Goal: Check status: Check status

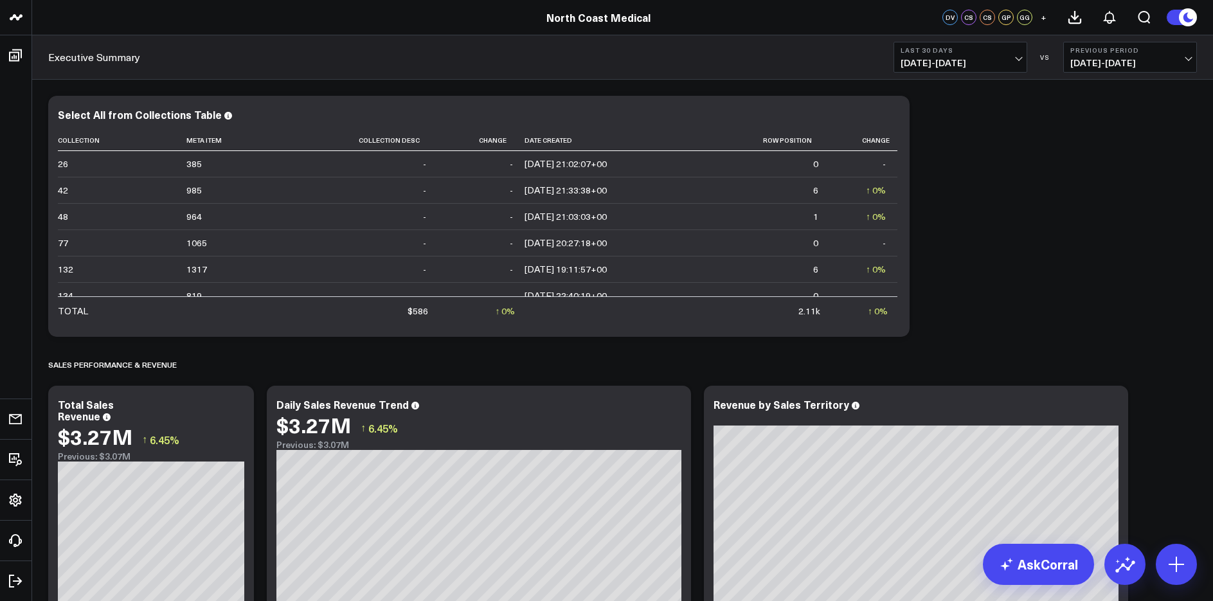
click at [19, 59] on icon at bounding box center [15, 56] width 13 height 12
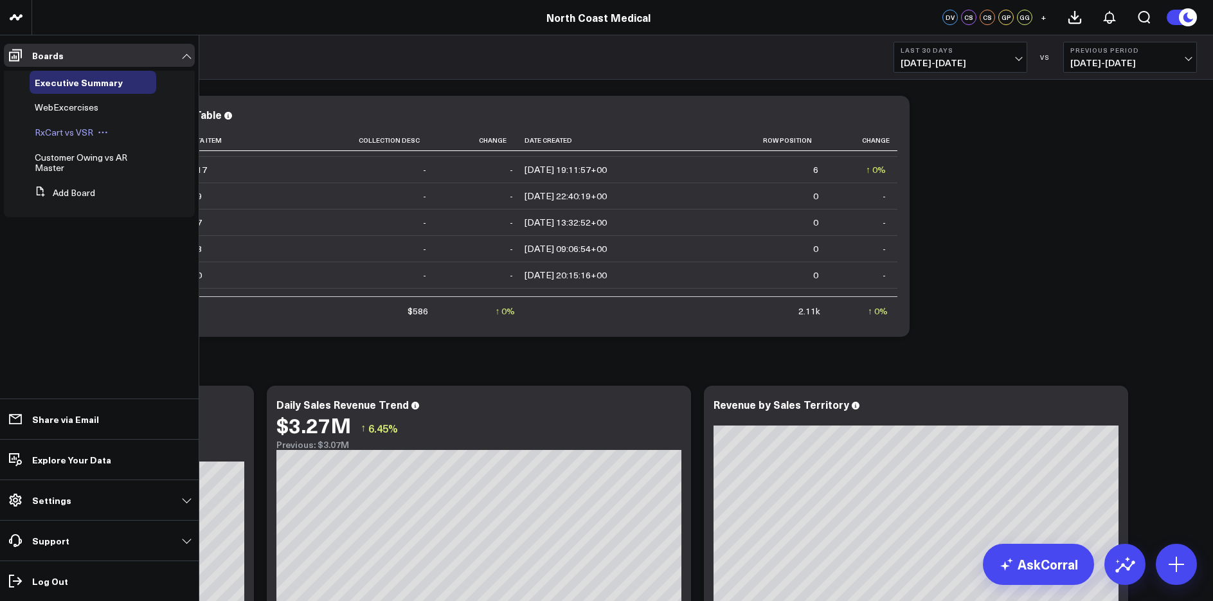
click at [64, 132] on span "RxCart vs VSR" at bounding box center [64, 132] width 59 height 12
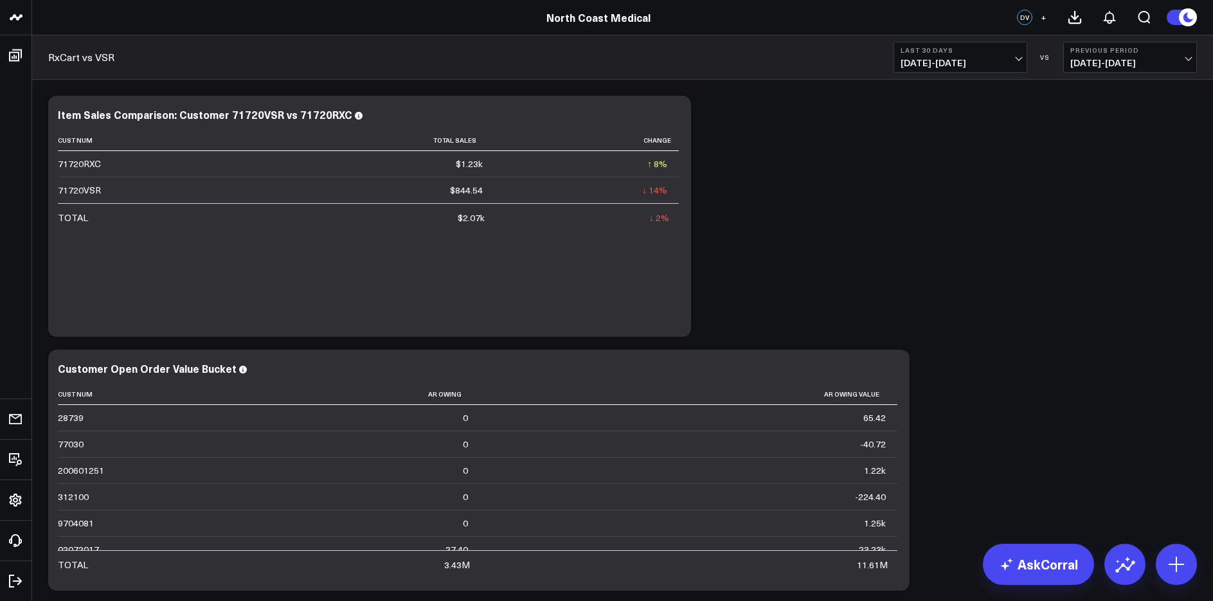
click at [977, 71] on button "Last 30 Days 08/10/25 - 09/08/25" at bounding box center [961, 57] width 134 height 31
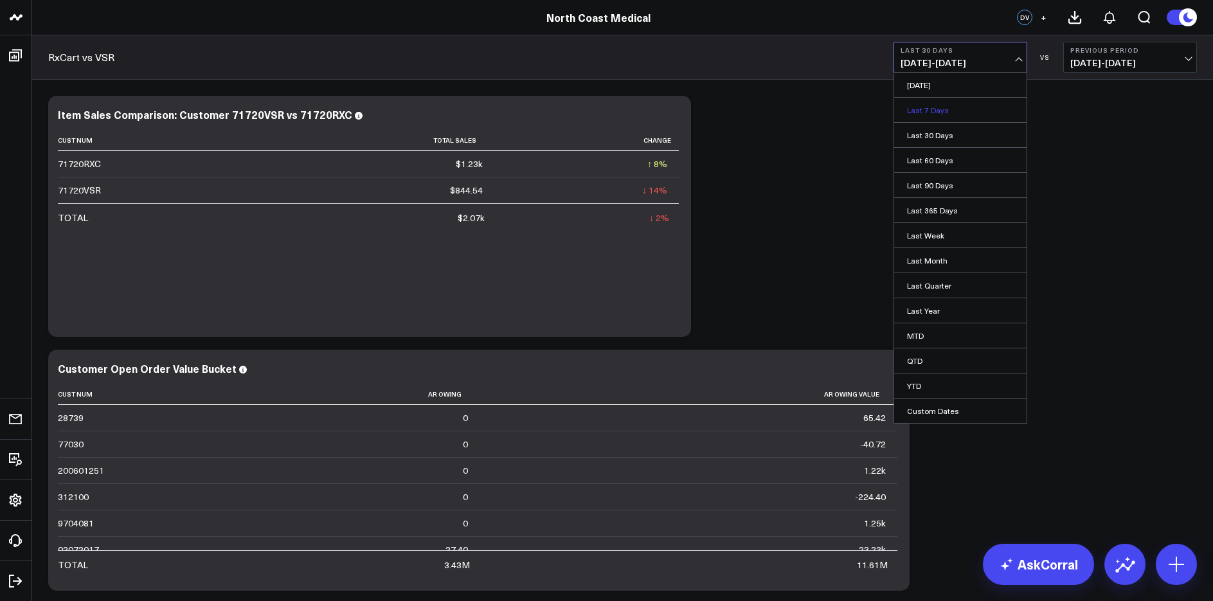
click at [941, 104] on link "Last 7 Days" at bounding box center [960, 110] width 132 height 24
